Goal: Check status: Check status

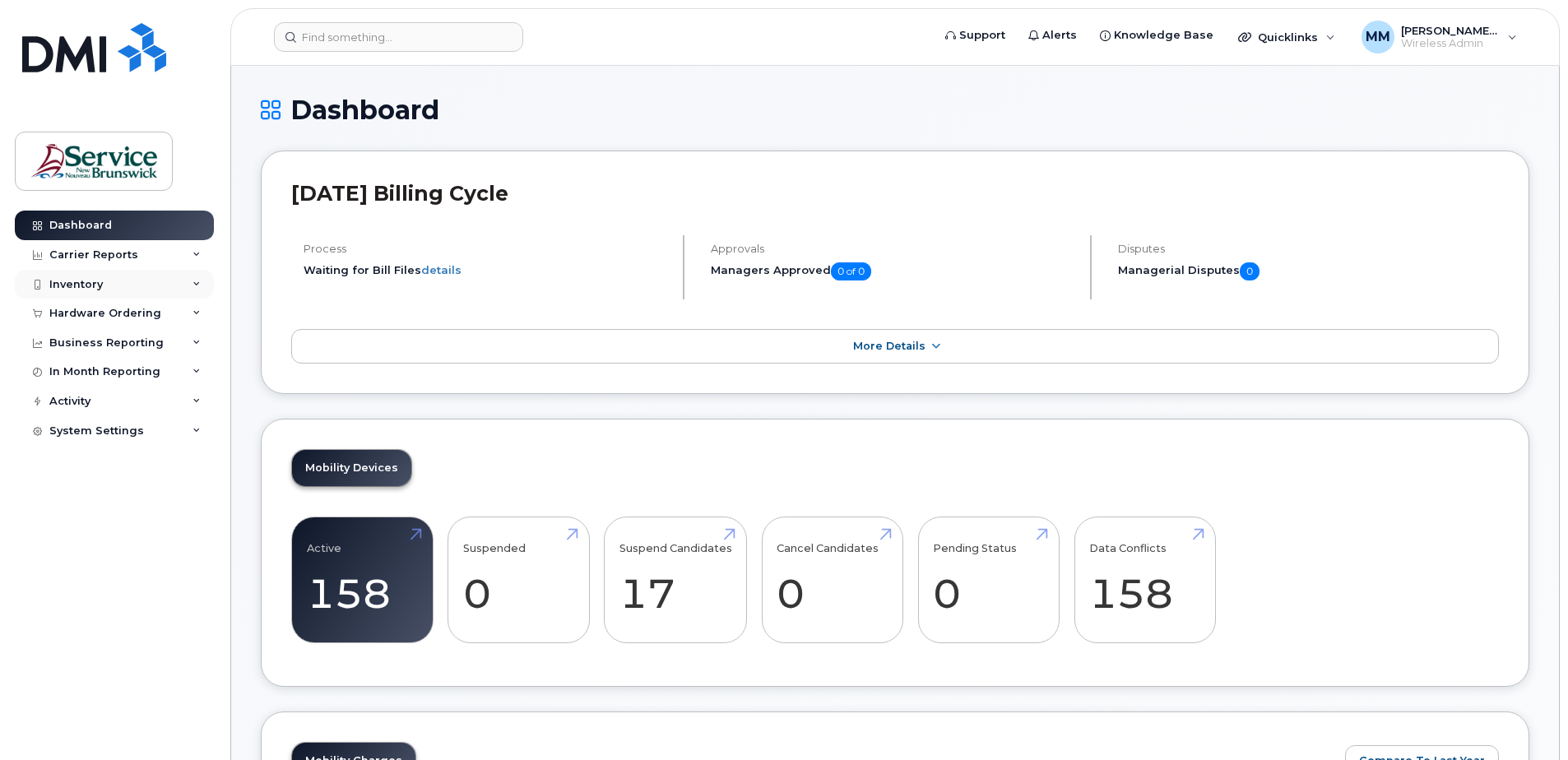
click at [113, 283] on div "Inventory" at bounding box center [114, 284] width 199 height 30
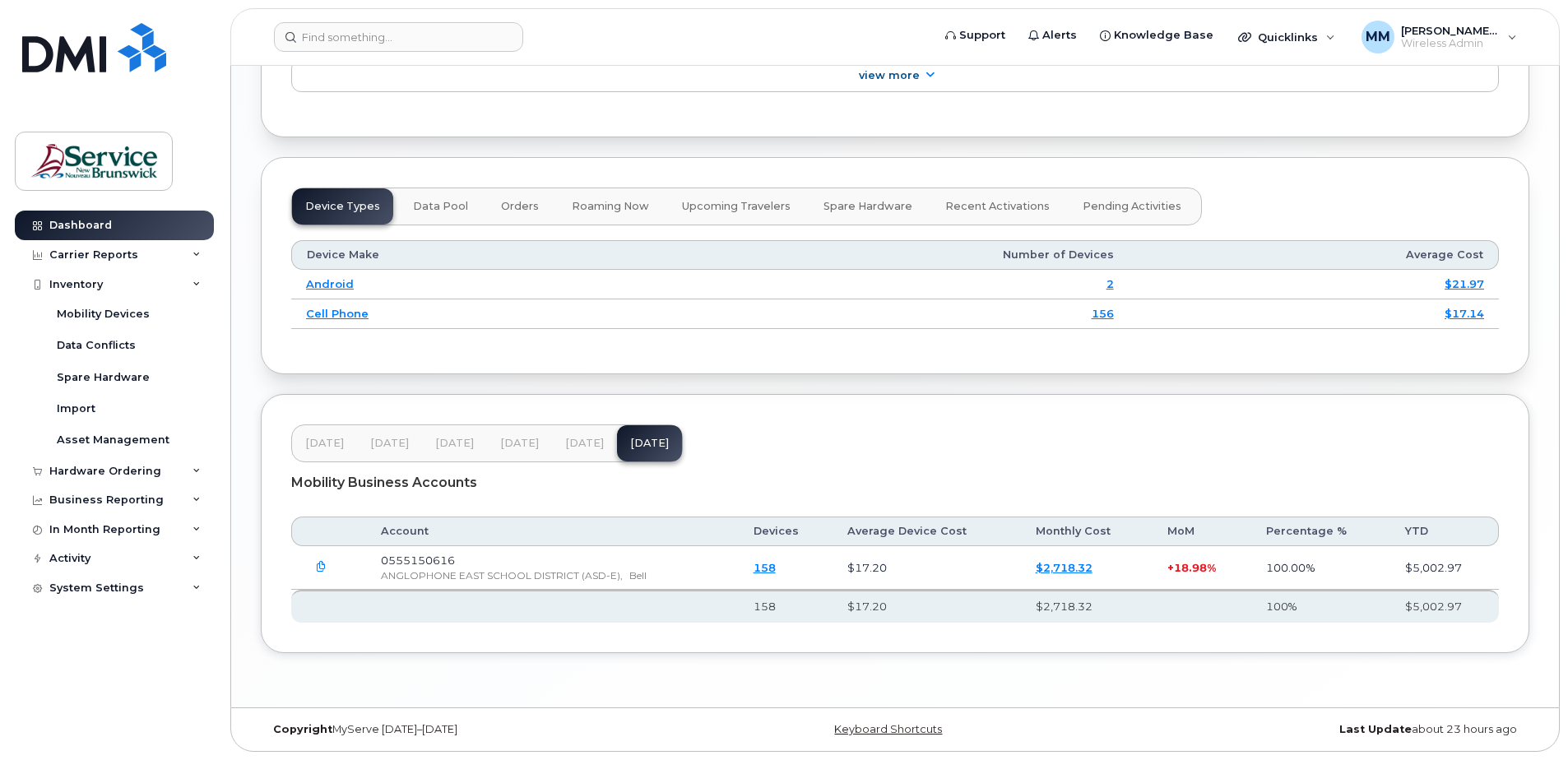
scroll to position [1889, 0]
click at [945, 432] on header "Feb 25 Mar 25 Apr 25 May 25 Jun 25 Jul 25" at bounding box center [895, 442] width 1208 height 38
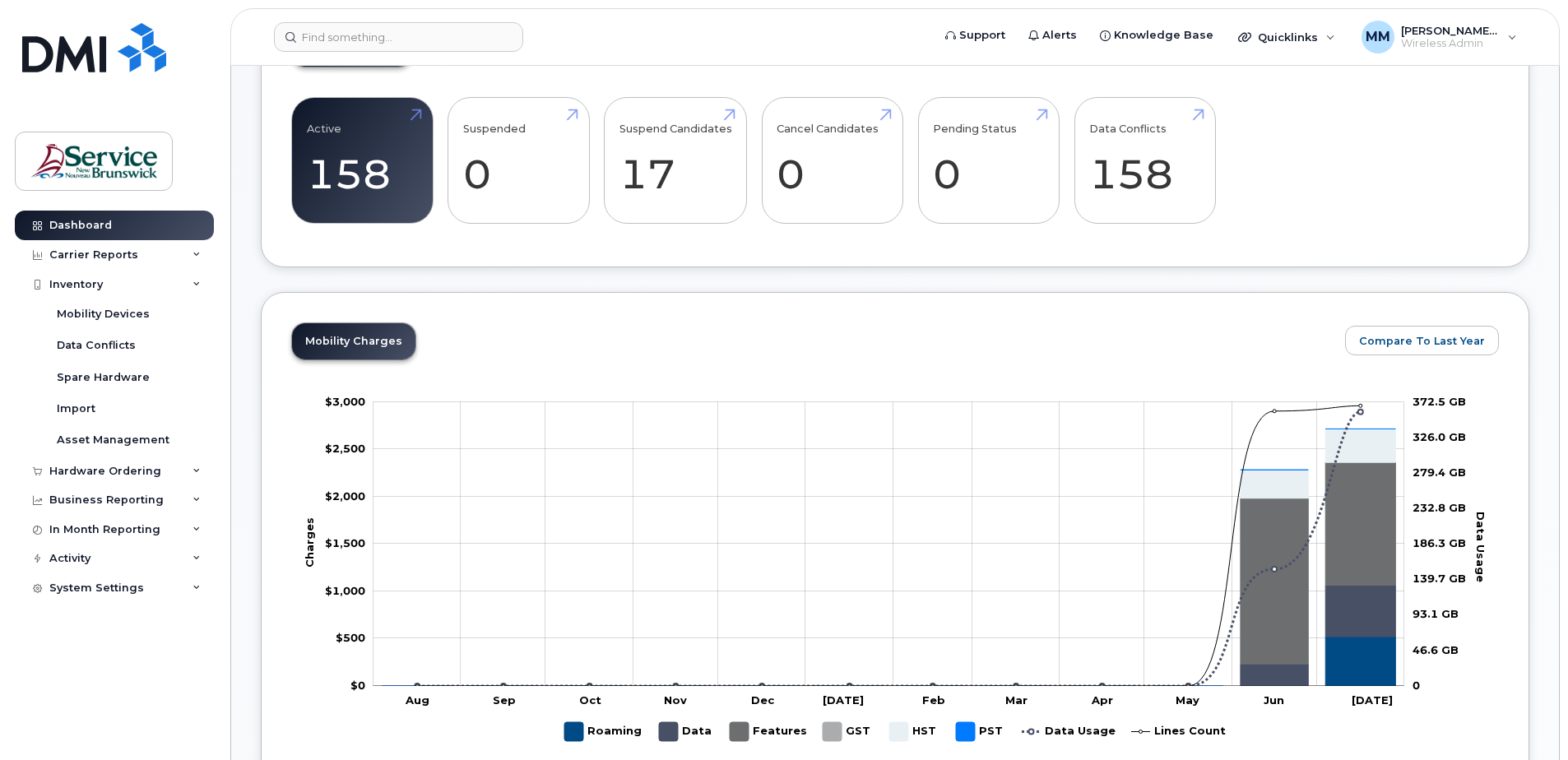
scroll to position [244, 0]
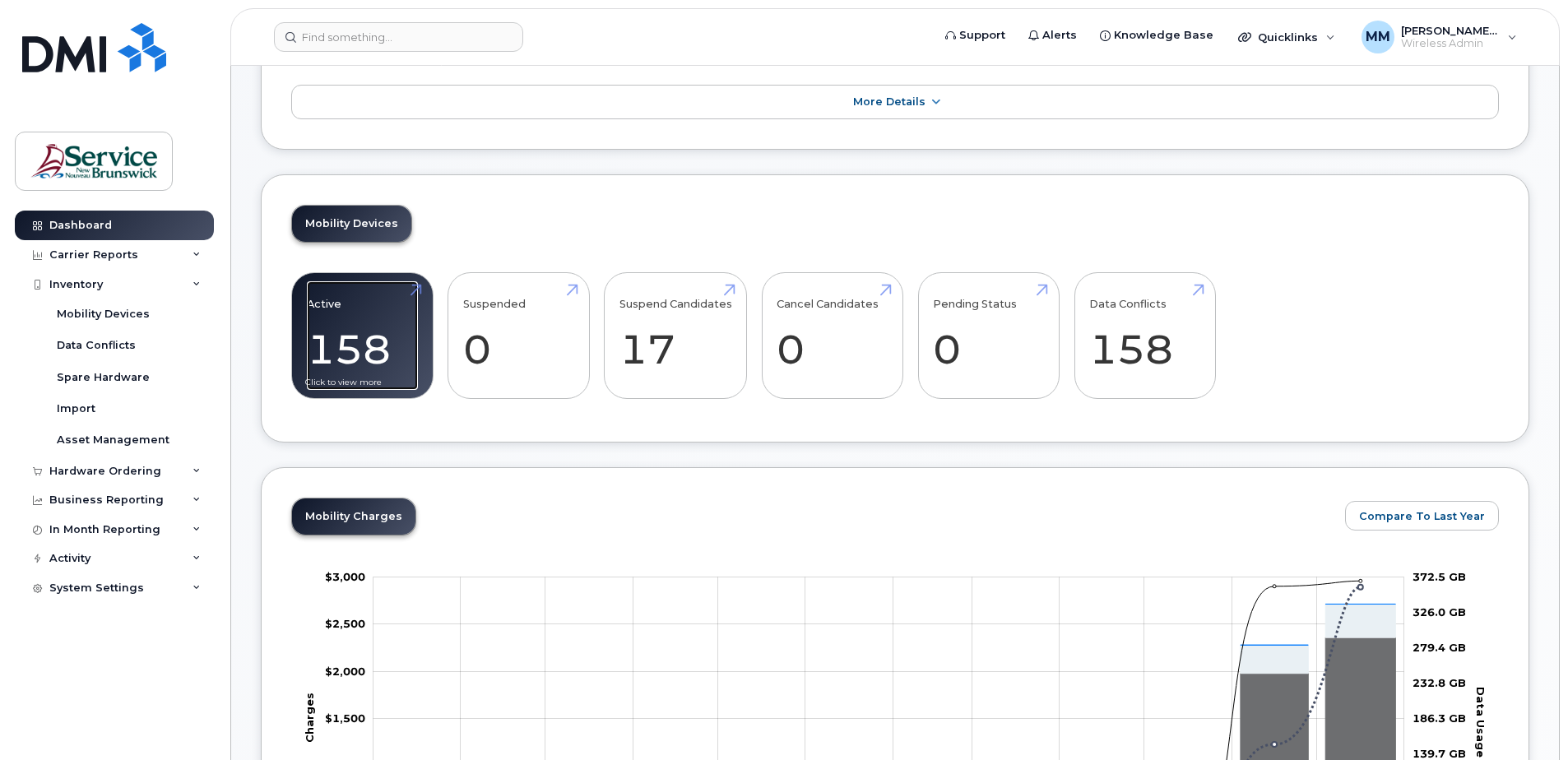
click at [398, 352] on link "Active 158" at bounding box center [362, 335] width 111 height 108
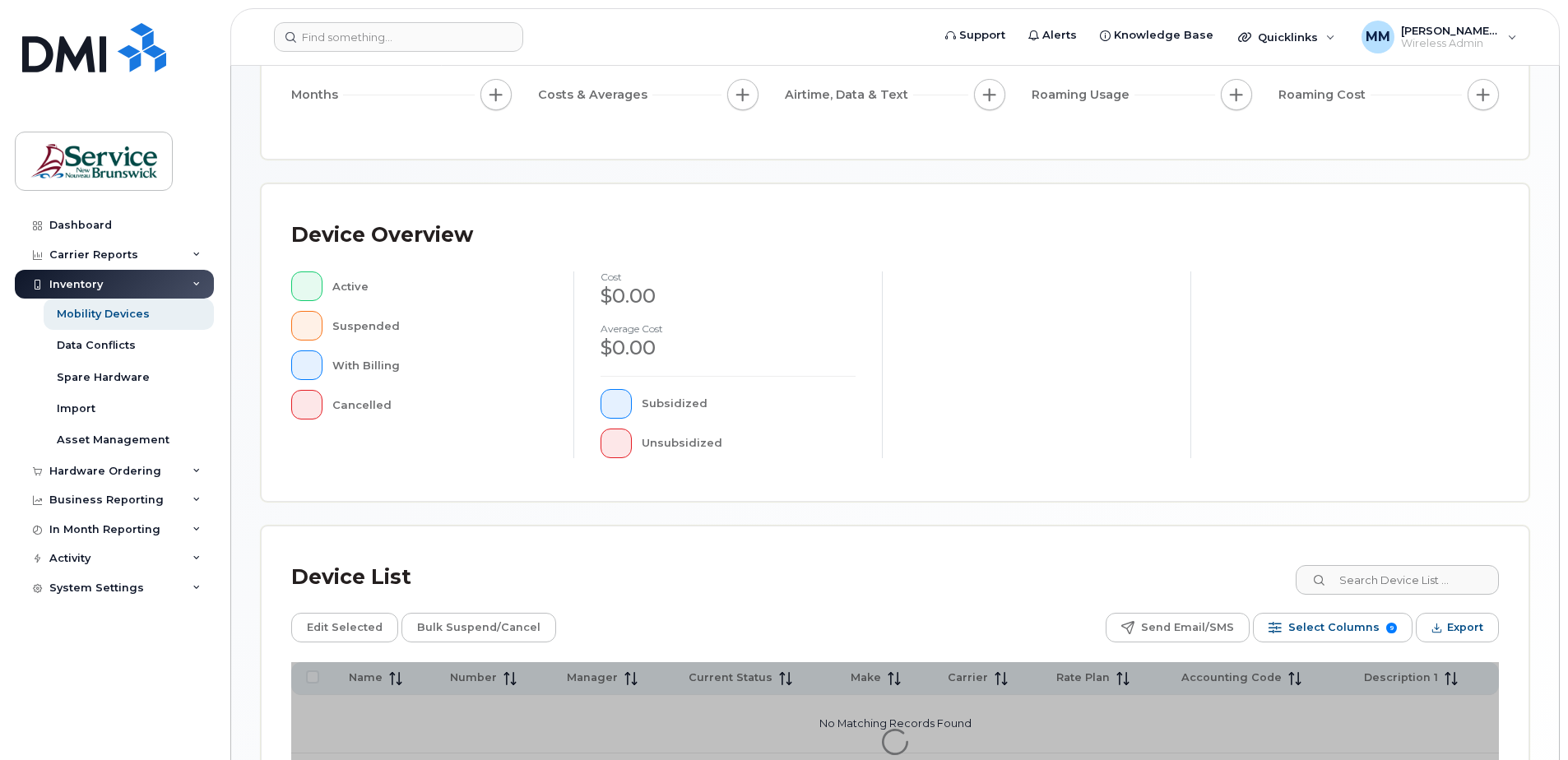
scroll to position [371, 0]
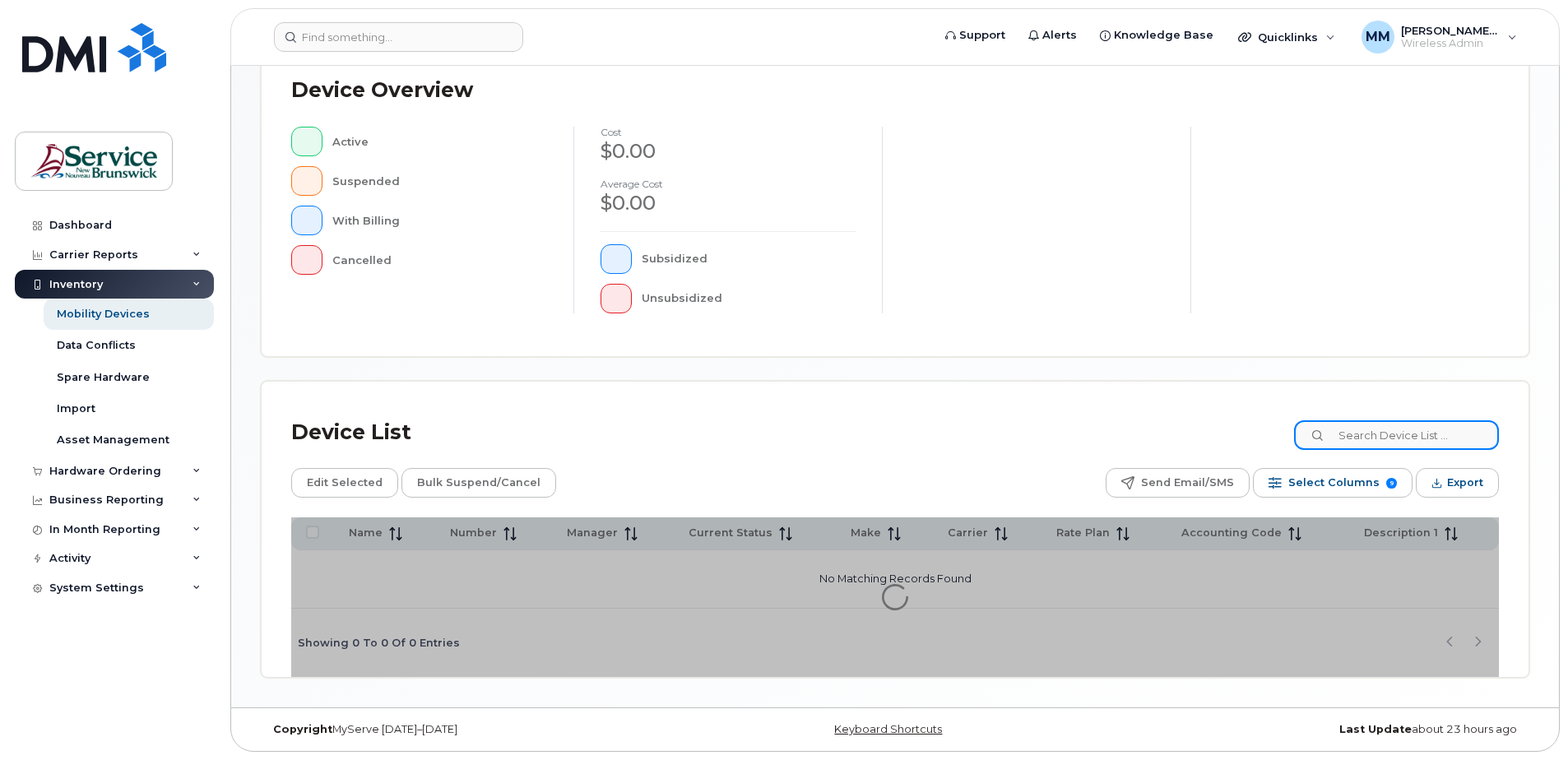
click at [1420, 439] on input at bounding box center [1396, 435] width 205 height 30
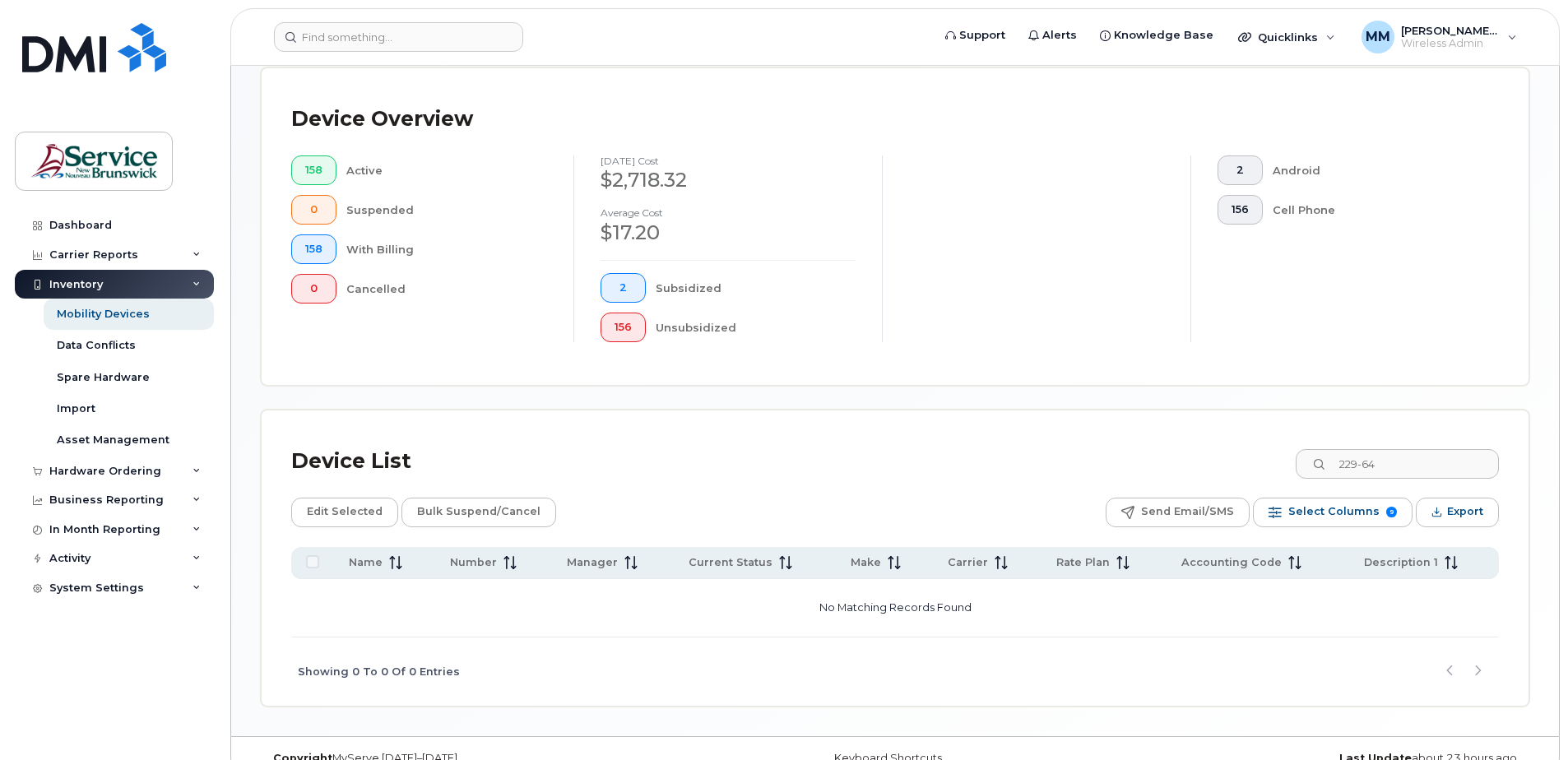
click at [1037, 454] on div "Device List 229-64" at bounding box center [895, 461] width 1208 height 43
click at [1392, 462] on input "229-64" at bounding box center [1396, 464] width 205 height 30
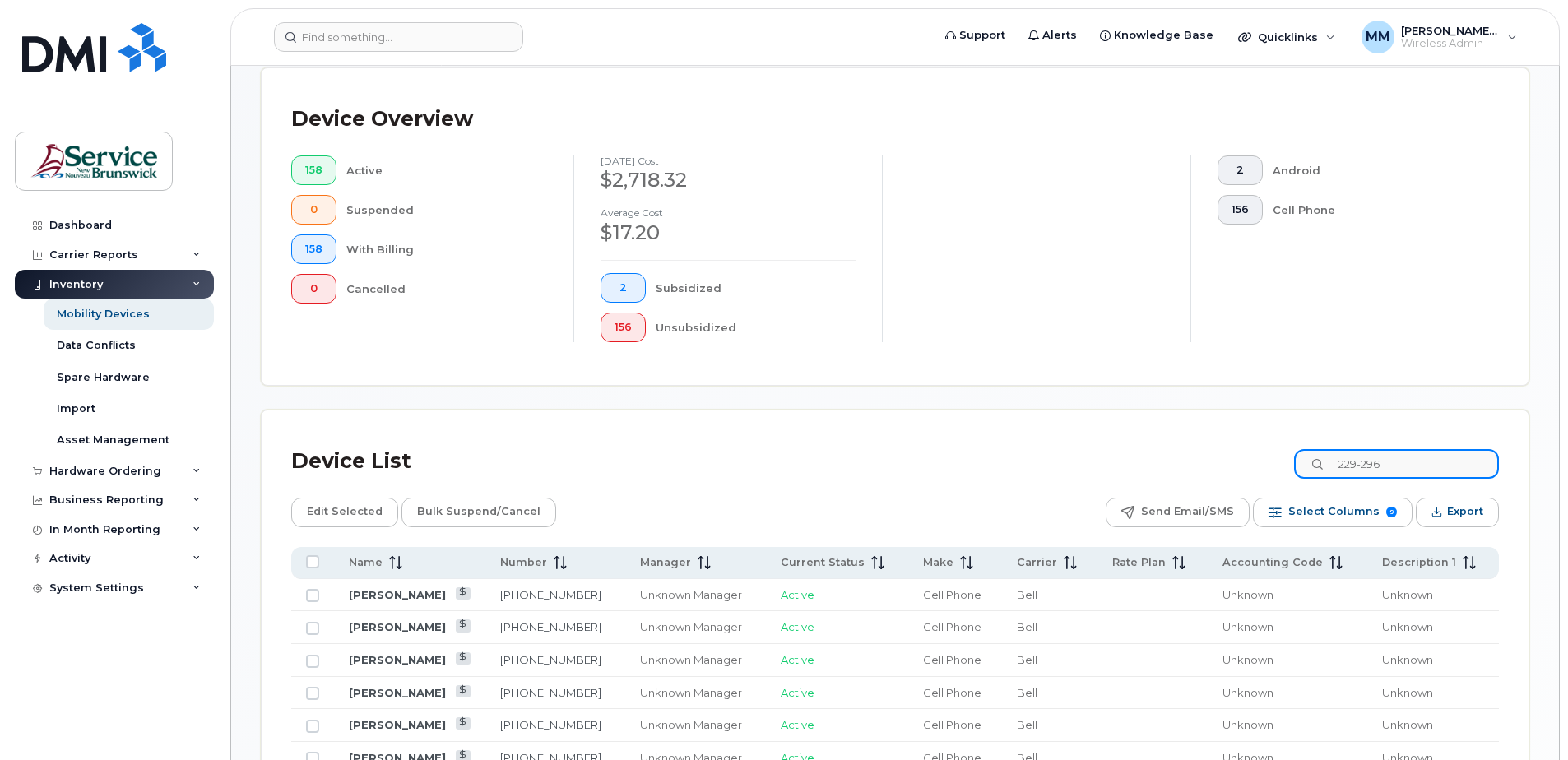
type input "229-2968"
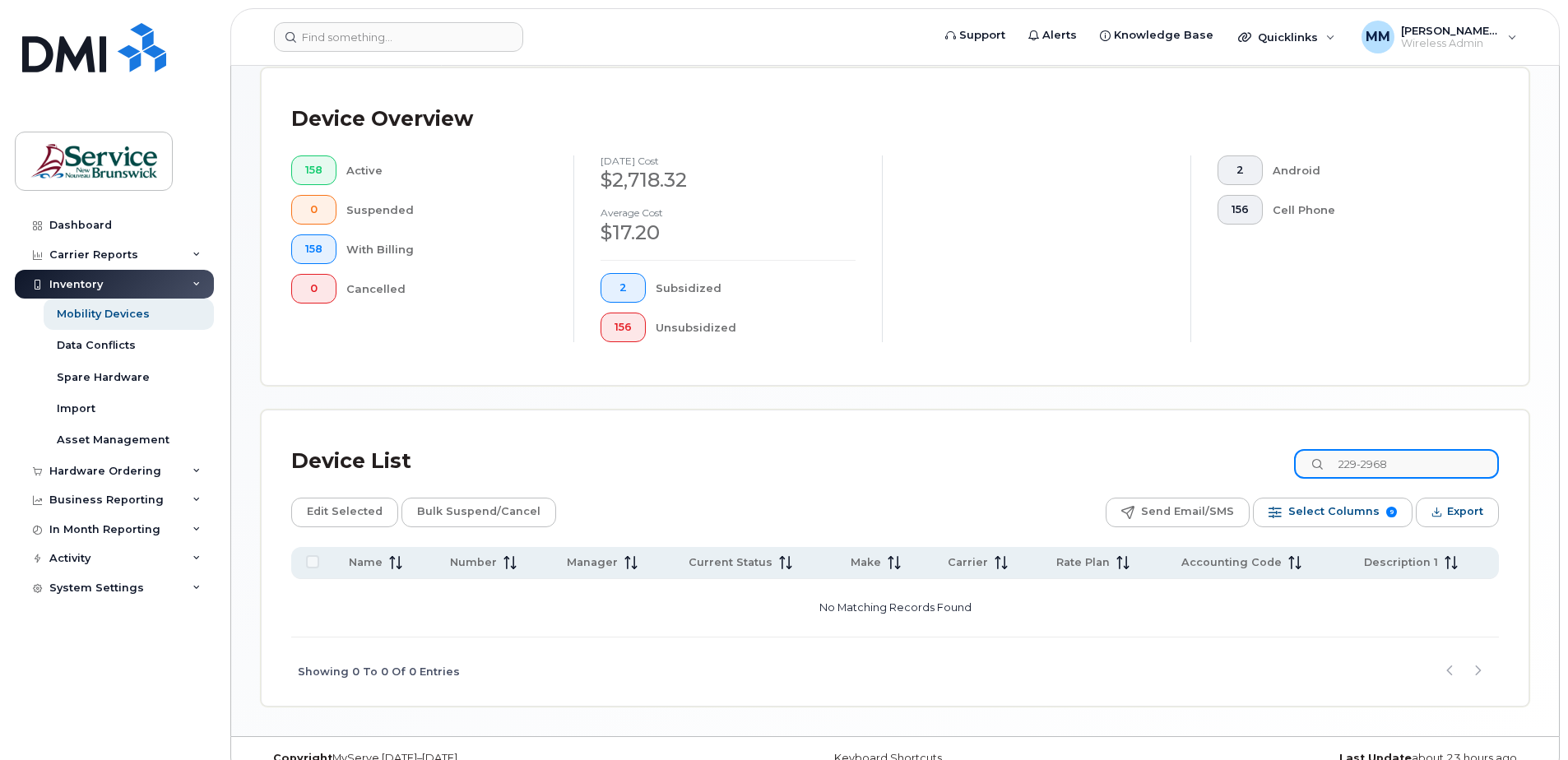
drag, startPoint x: 1319, startPoint y: 468, endPoint x: 1254, endPoint y: 462, distance: 65.3
click at [1262, 463] on div "Device List 229-2968" at bounding box center [895, 461] width 1208 height 43
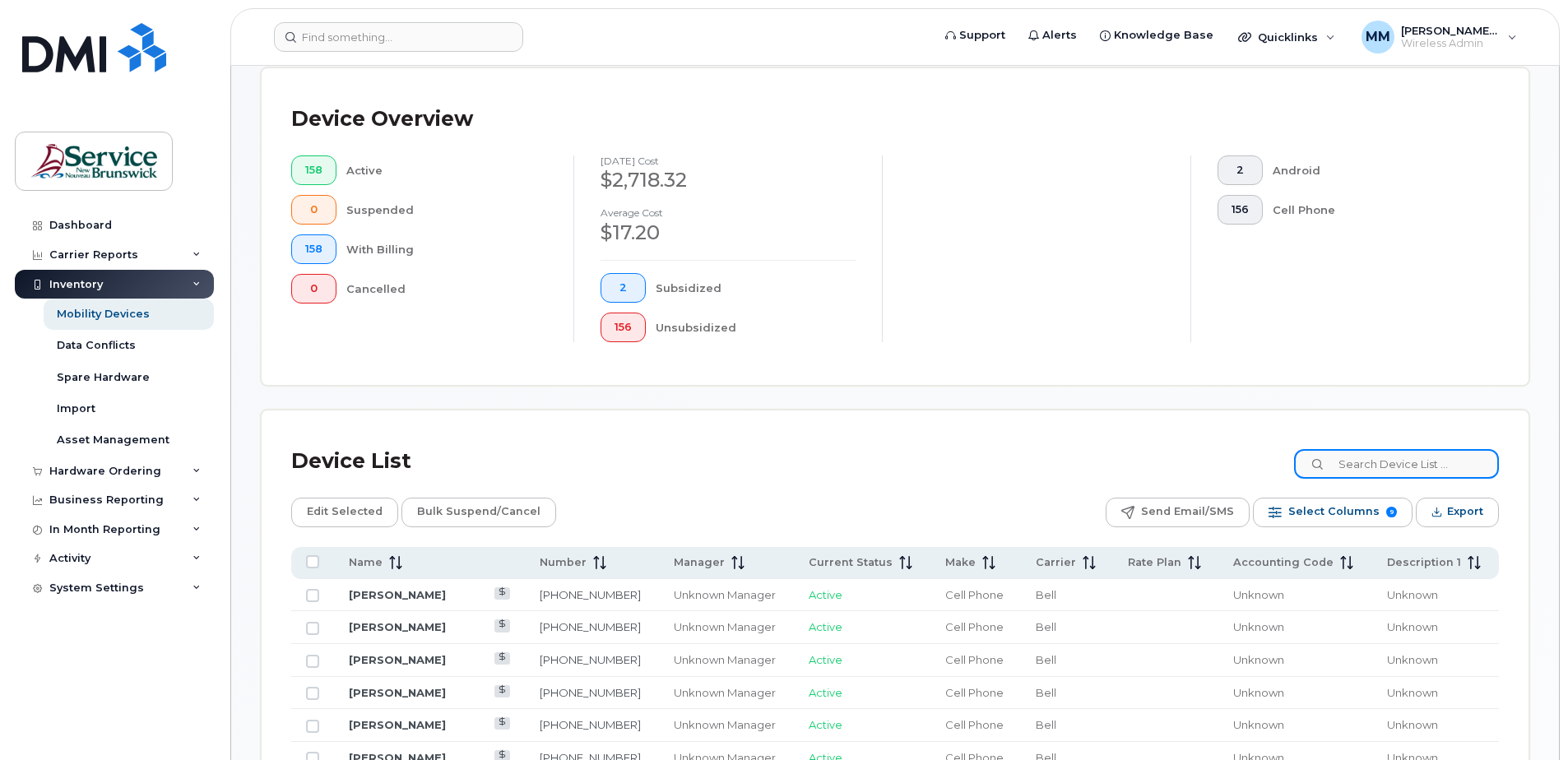
click at [1353, 473] on input at bounding box center [1396, 464] width 205 height 30
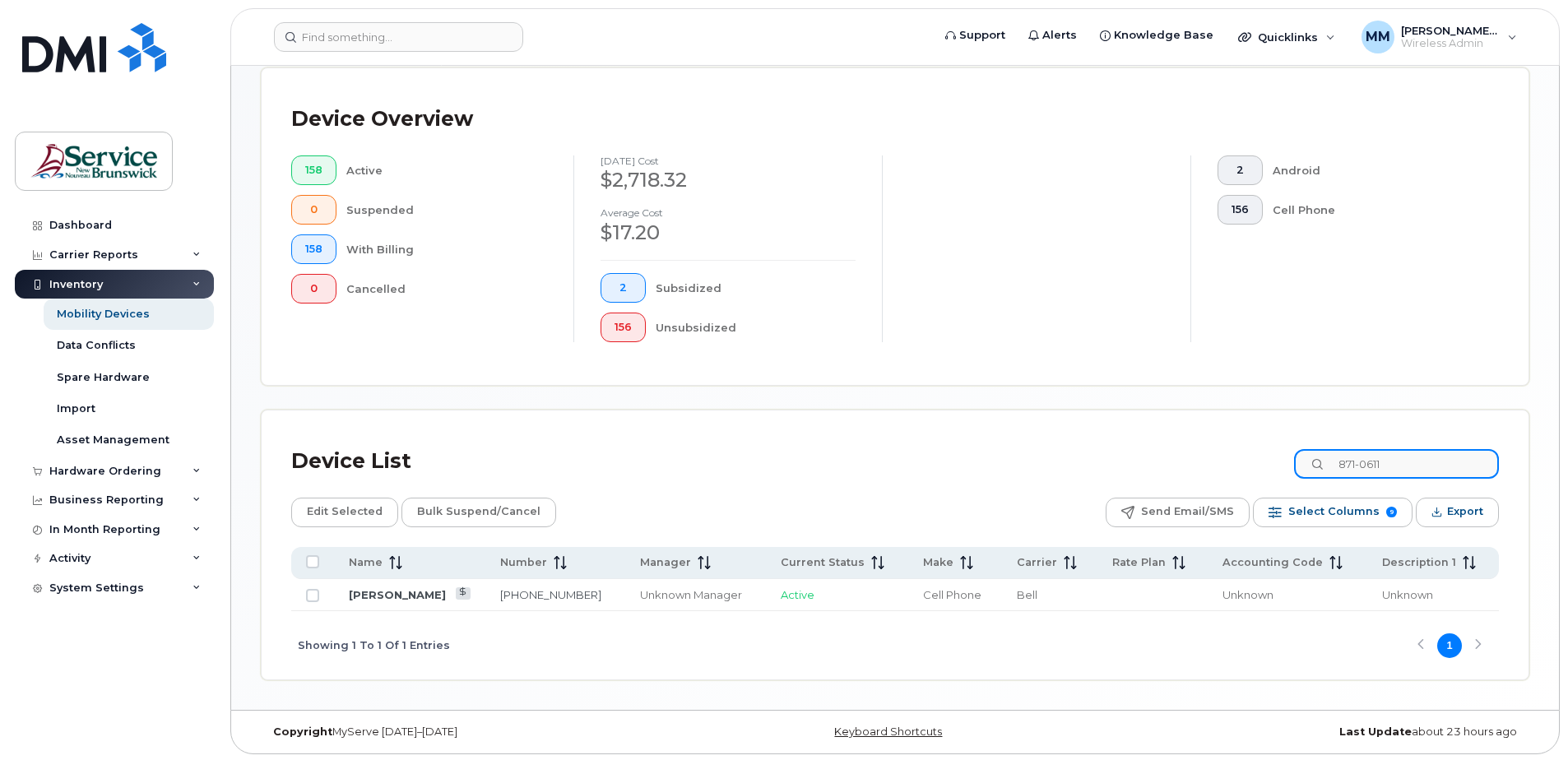
drag, startPoint x: 1415, startPoint y: 467, endPoint x: 1356, endPoint y: 453, distance: 60.6
click at [1356, 453] on input "871-0611" at bounding box center [1396, 464] width 205 height 30
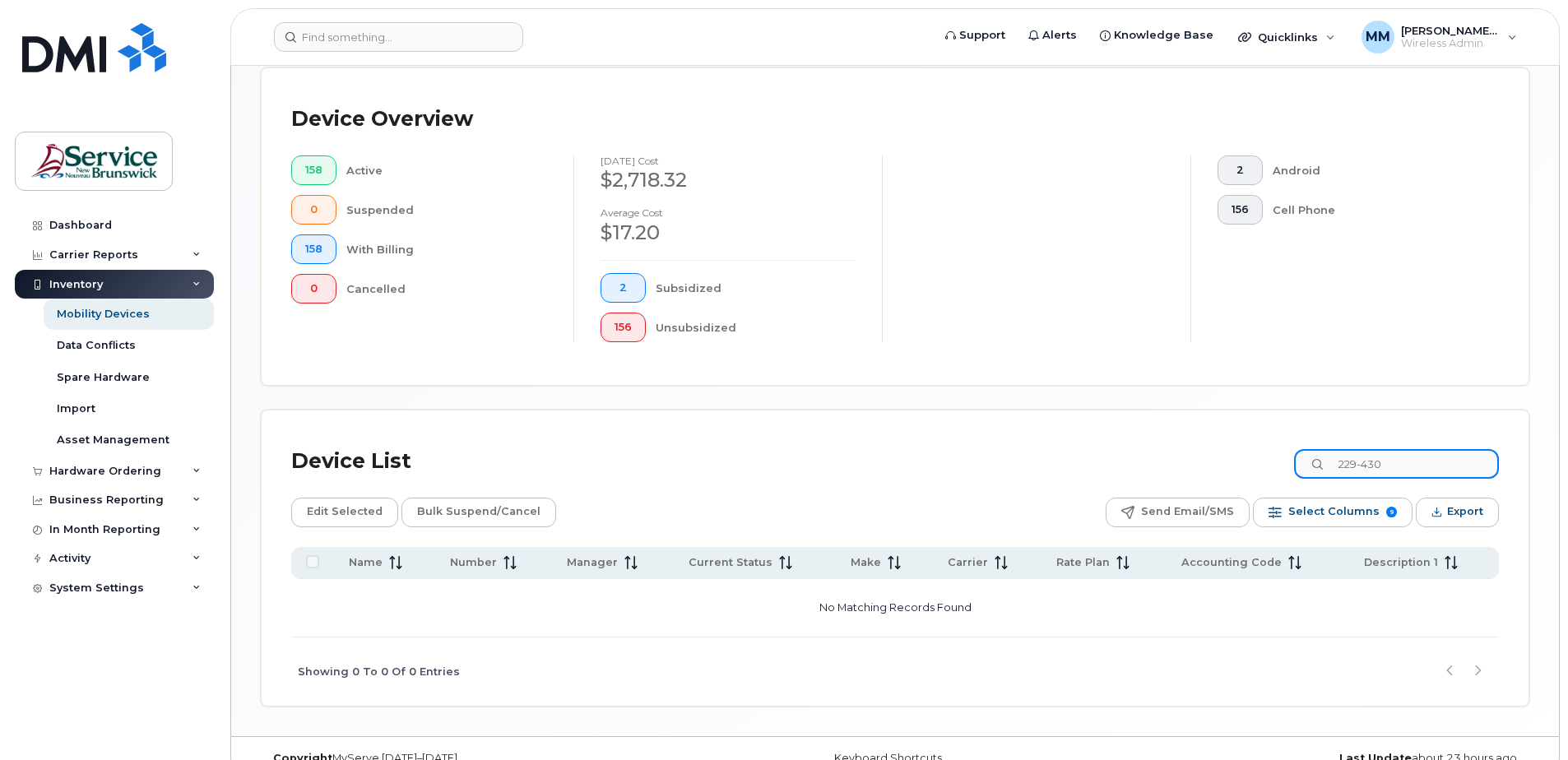
type input "229-430"
click at [713, 474] on div "Device List 229-430" at bounding box center [895, 461] width 1208 height 43
click at [1028, 425] on div "Device List 229-430 Edit Selected Bulk Suspend/Cancel Send Email/SMS Select Col…" at bounding box center [895, 558] width 1267 height 295
